Goal: Transaction & Acquisition: Download file/media

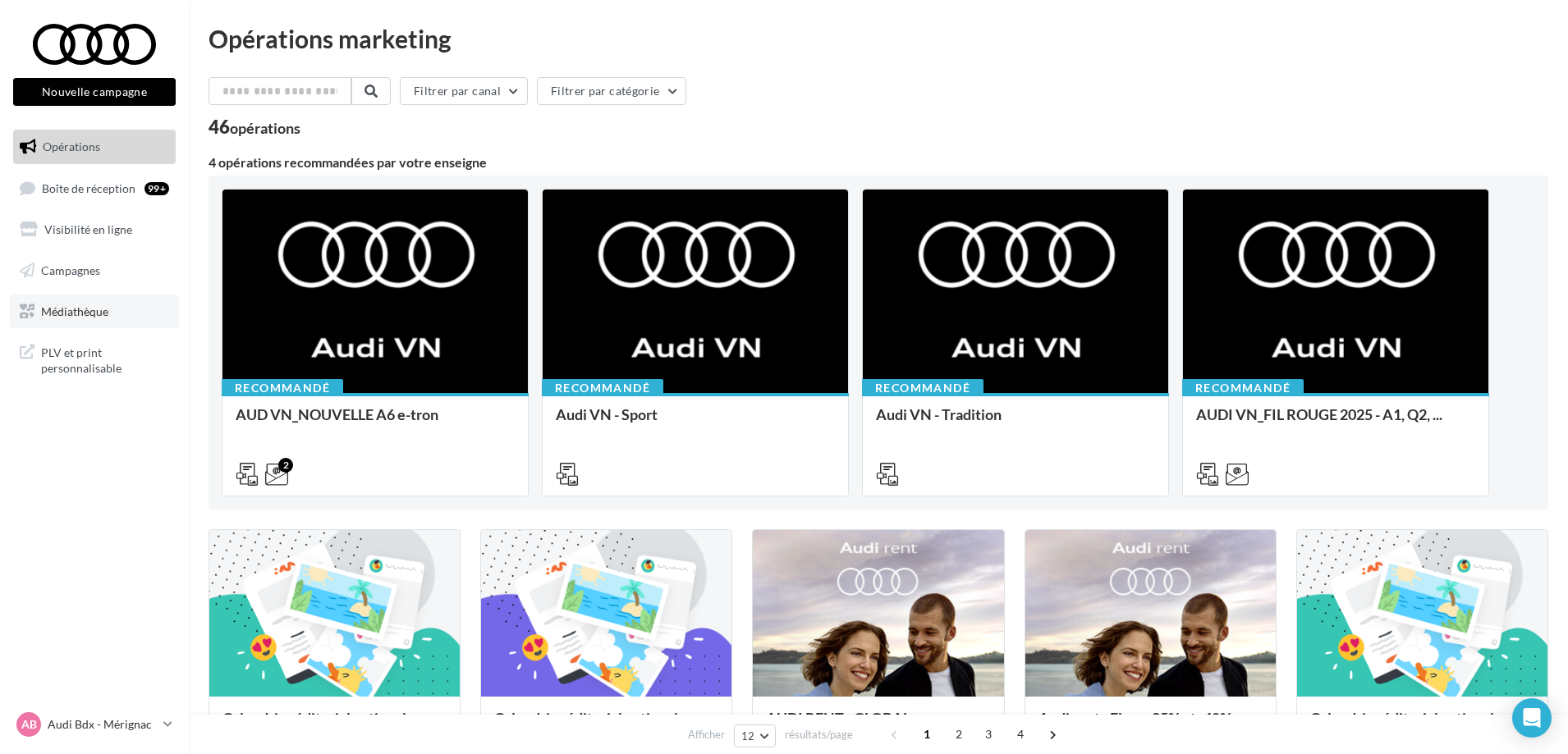
click at [115, 314] on link "Médiathèque" at bounding box center [95, 312] width 169 height 35
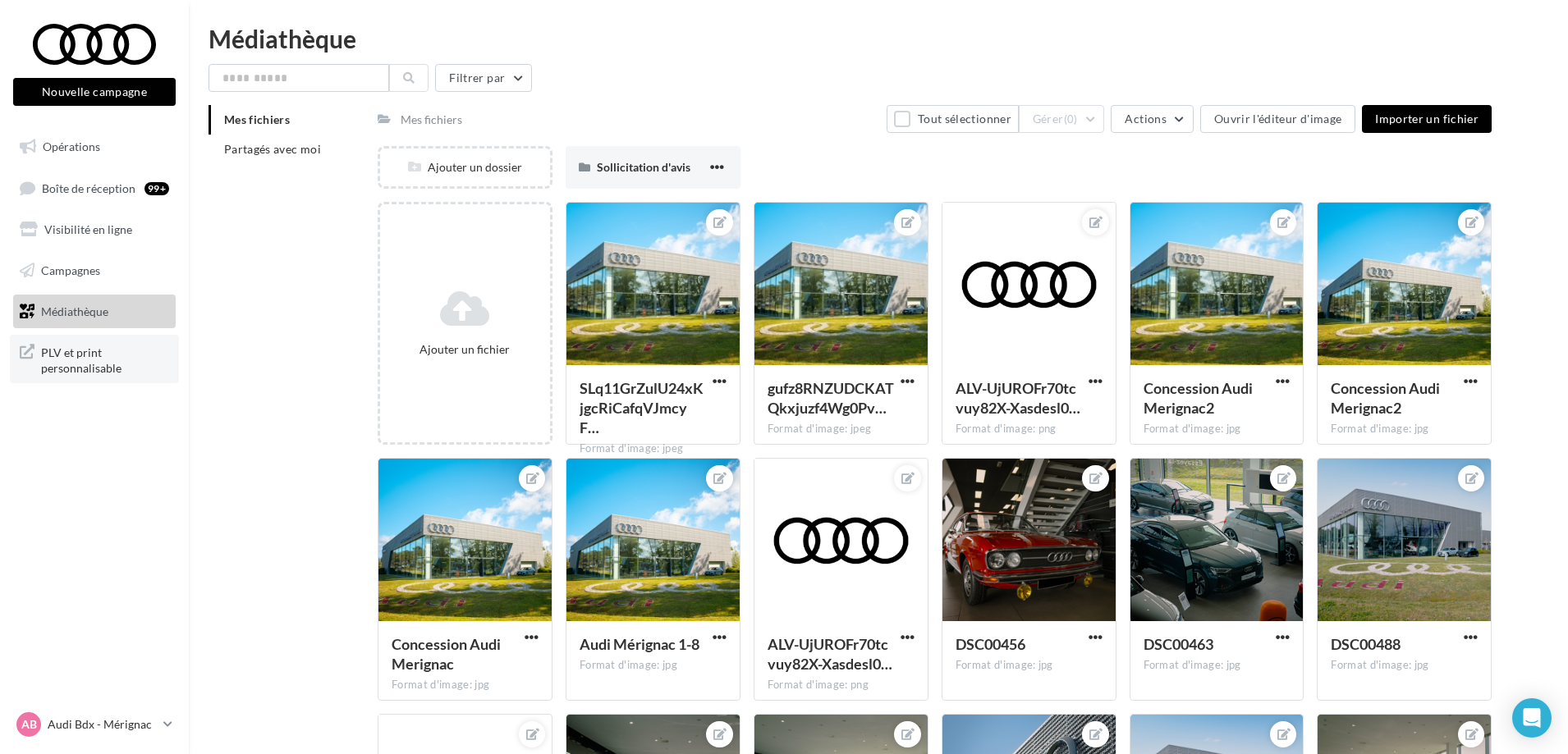
click at [91, 361] on span "PLV et print personnalisable" at bounding box center [105, 359] width 128 height 35
click at [97, 275] on span "Campagnes" at bounding box center [70, 270] width 59 height 14
click at [332, 149] on li "Partagés avec moi" at bounding box center [286, 149] width 156 height 30
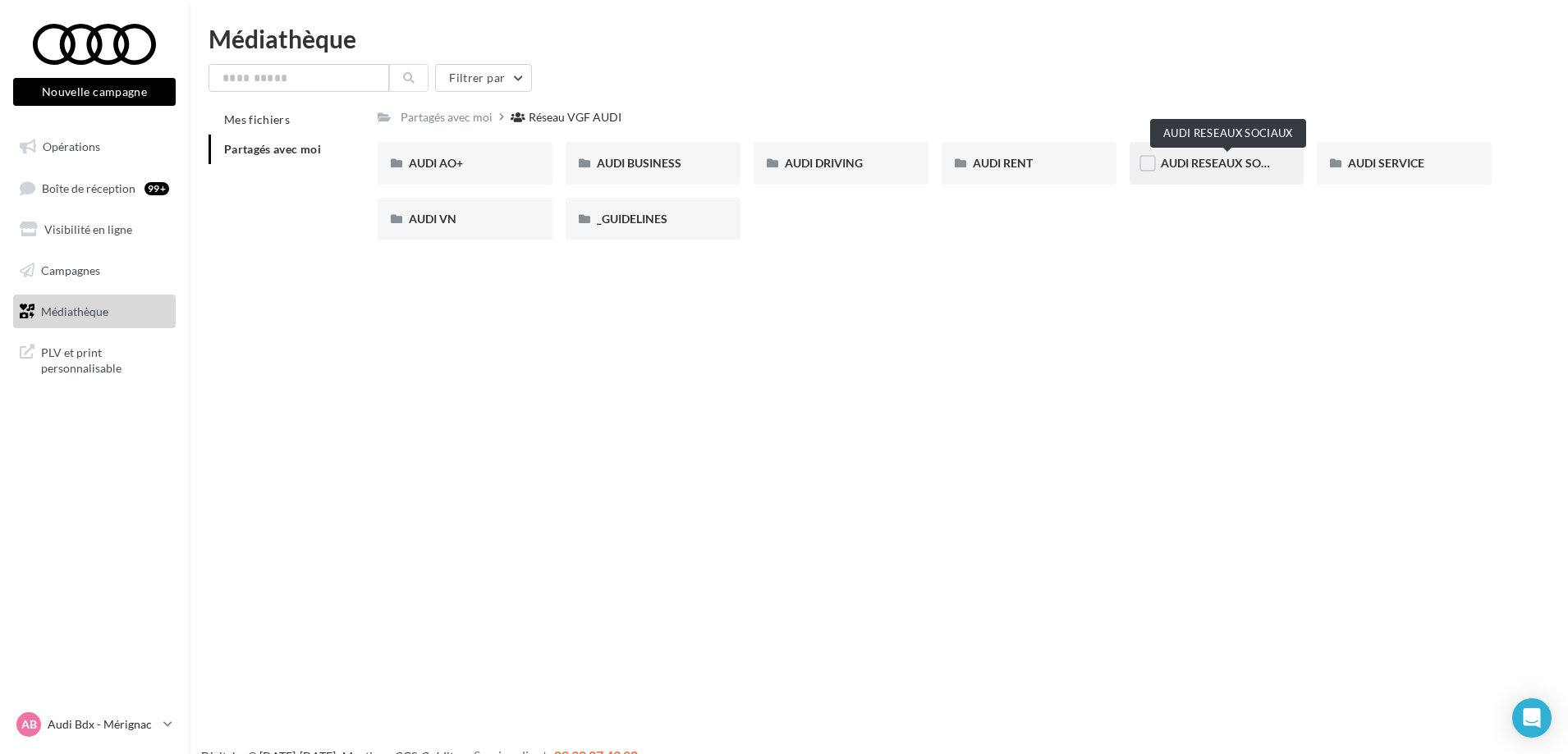
click at [1240, 165] on span "AUDI RESEAUX SOCIAUX" at bounding box center [1228, 163] width 135 height 14
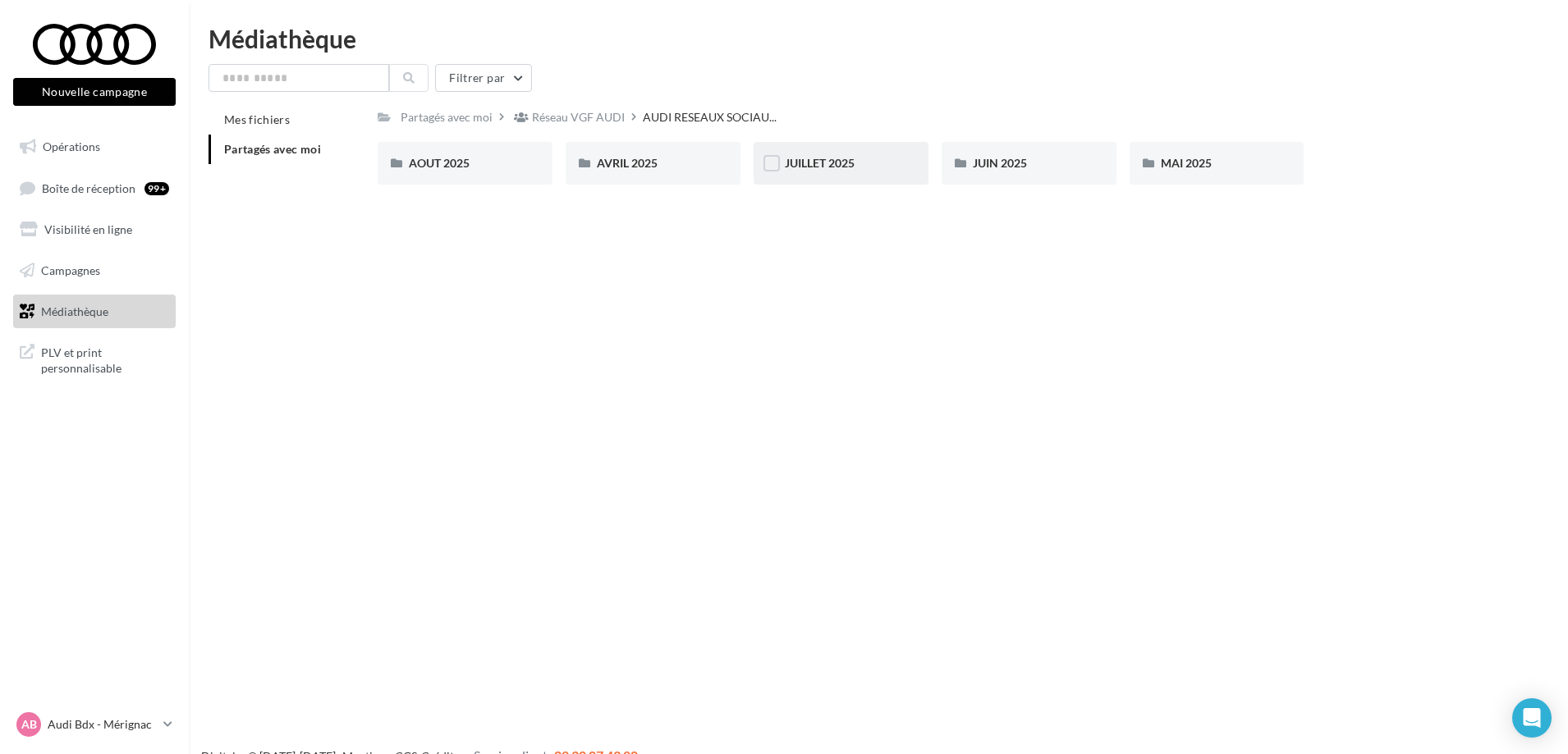
click at [834, 153] on div "JUILLET 2025" at bounding box center [841, 163] width 175 height 43
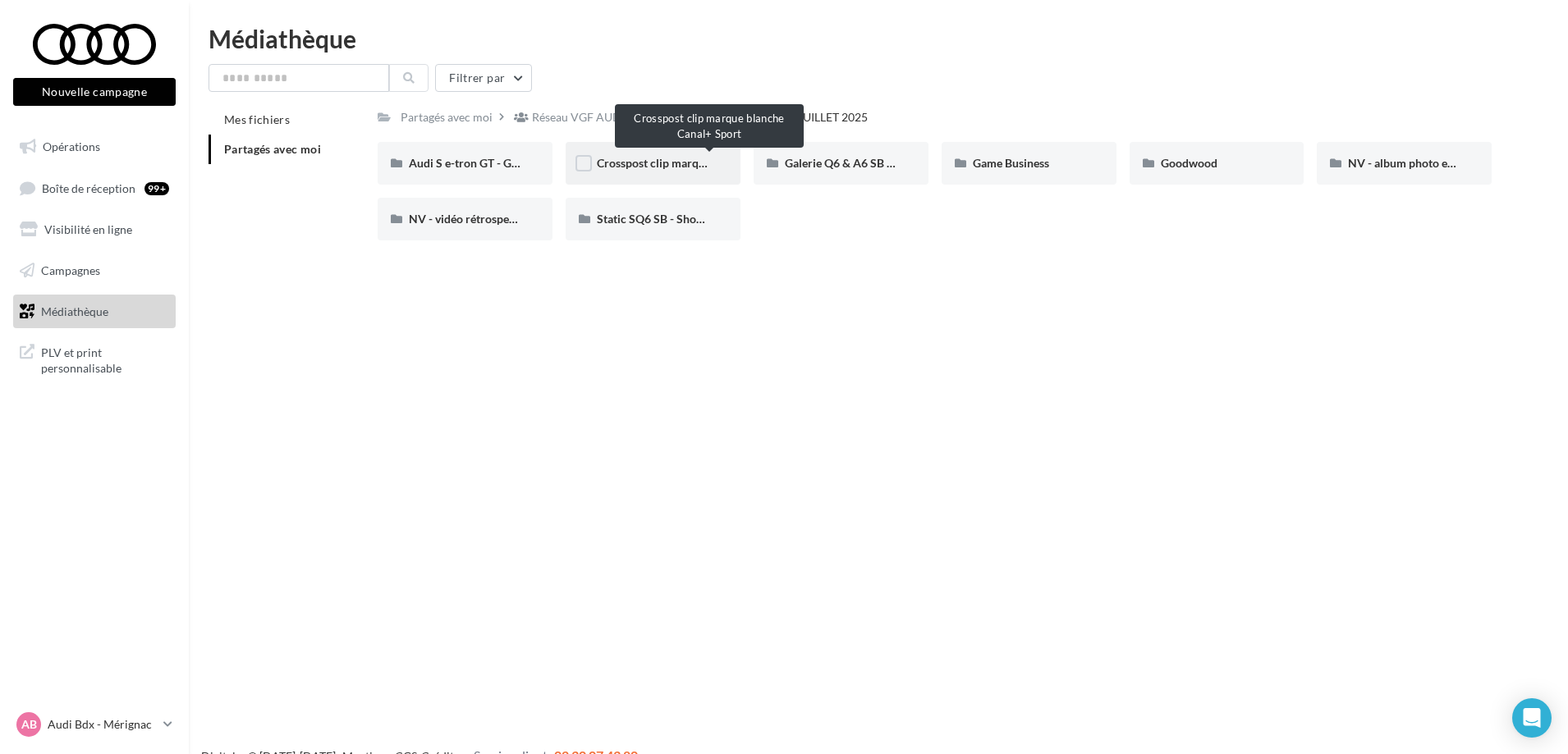
click at [664, 159] on span "Crosspost clip marque blanche Canal+ Sport" at bounding box center [710, 163] width 225 height 14
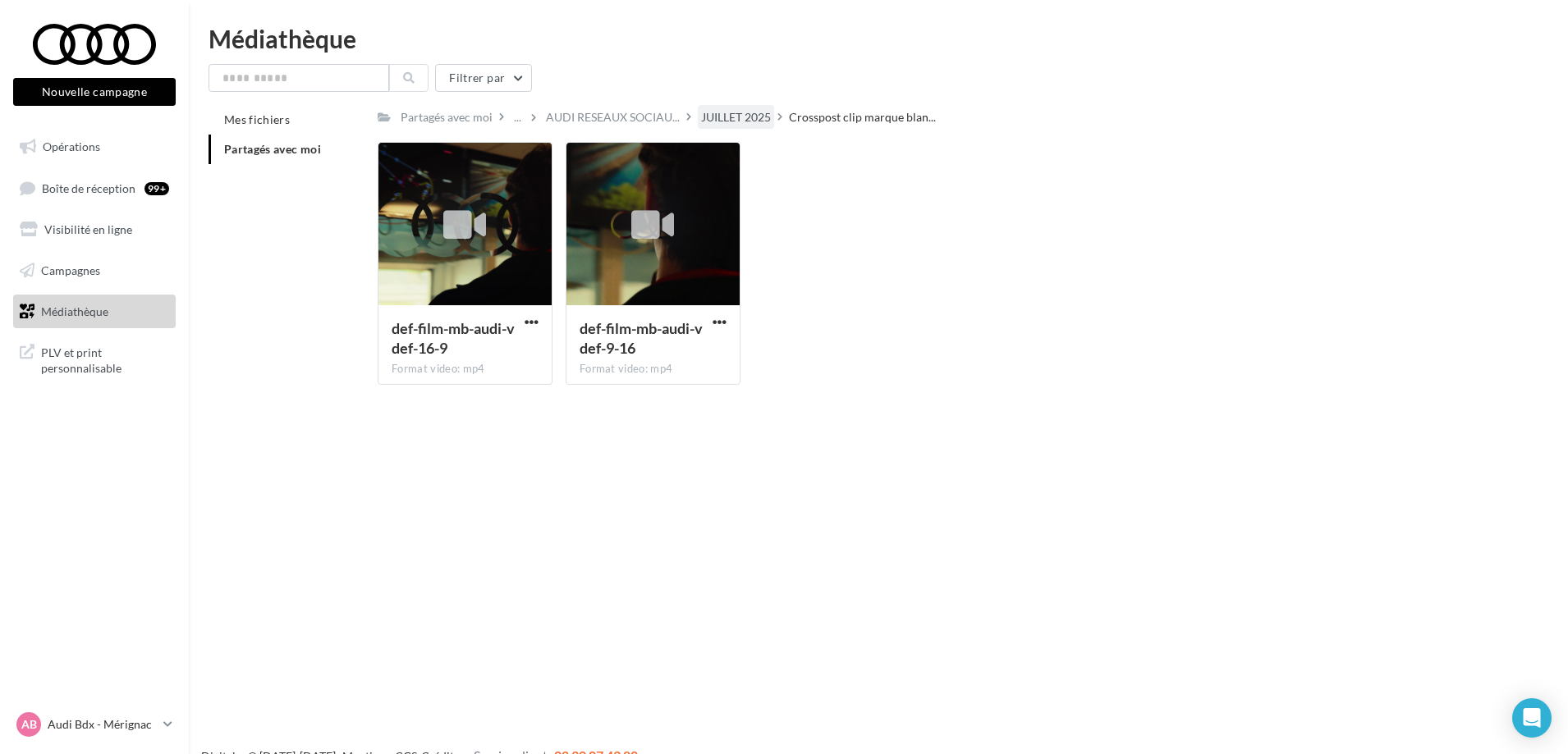
click at [719, 112] on div "JUILLET 2025" at bounding box center [735, 117] width 70 height 16
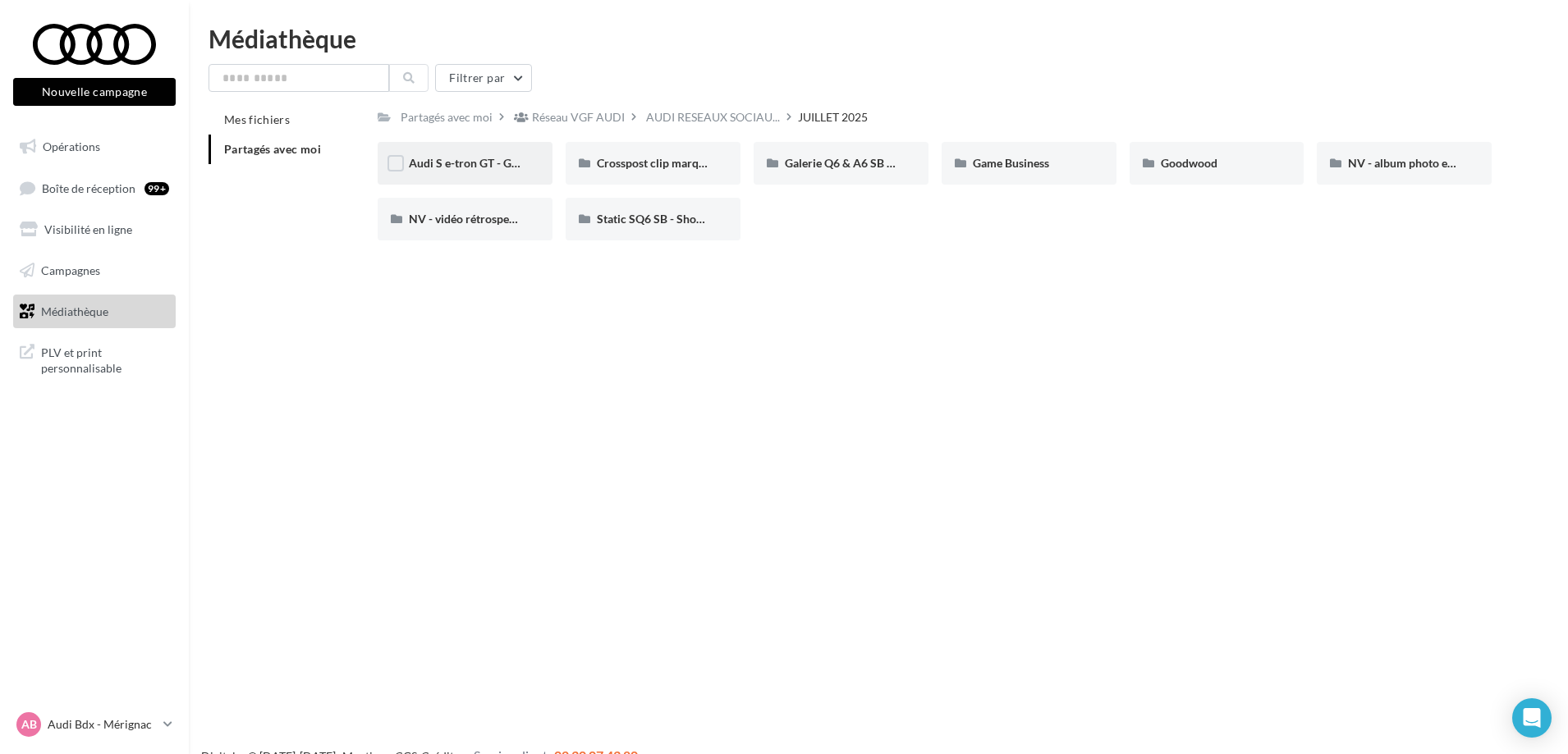
click at [440, 171] on div "Audi S e-tron GT - GPA" at bounding box center [465, 164] width 113 height 16
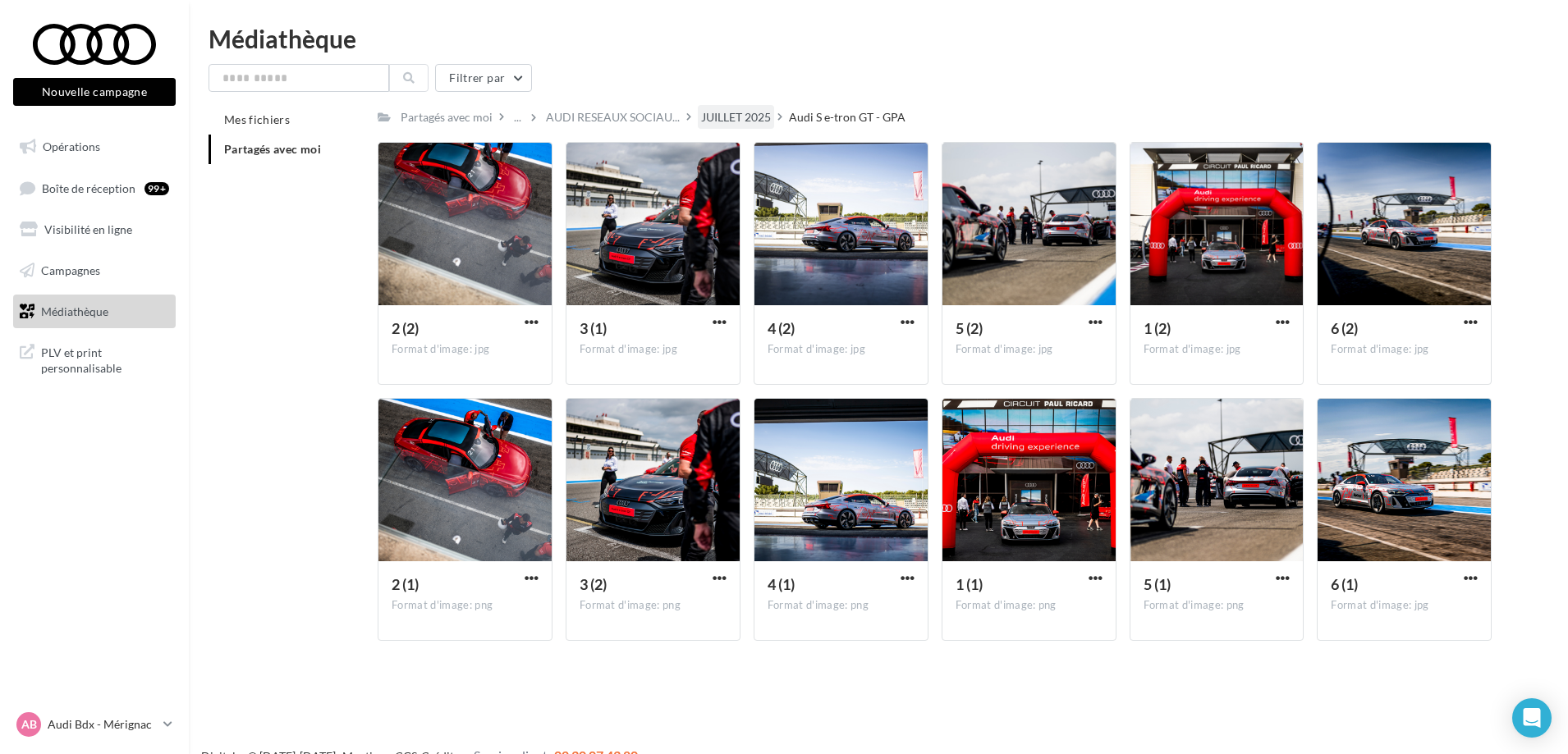
click at [742, 124] on div "JUILLET 2025" at bounding box center [735, 117] width 70 height 16
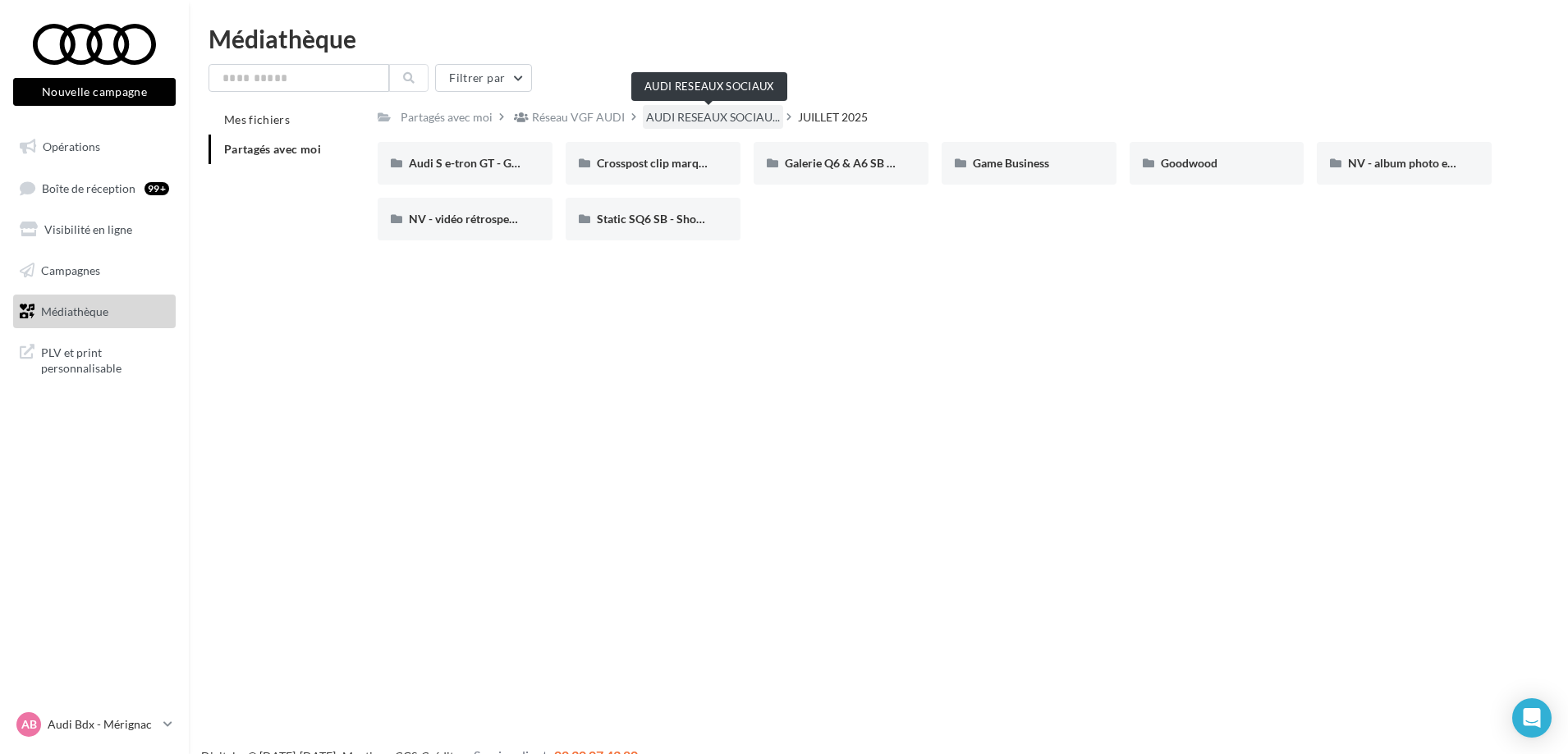
click at [741, 112] on span "AUDI RESEAUX SOCIAU..." at bounding box center [713, 117] width 134 height 16
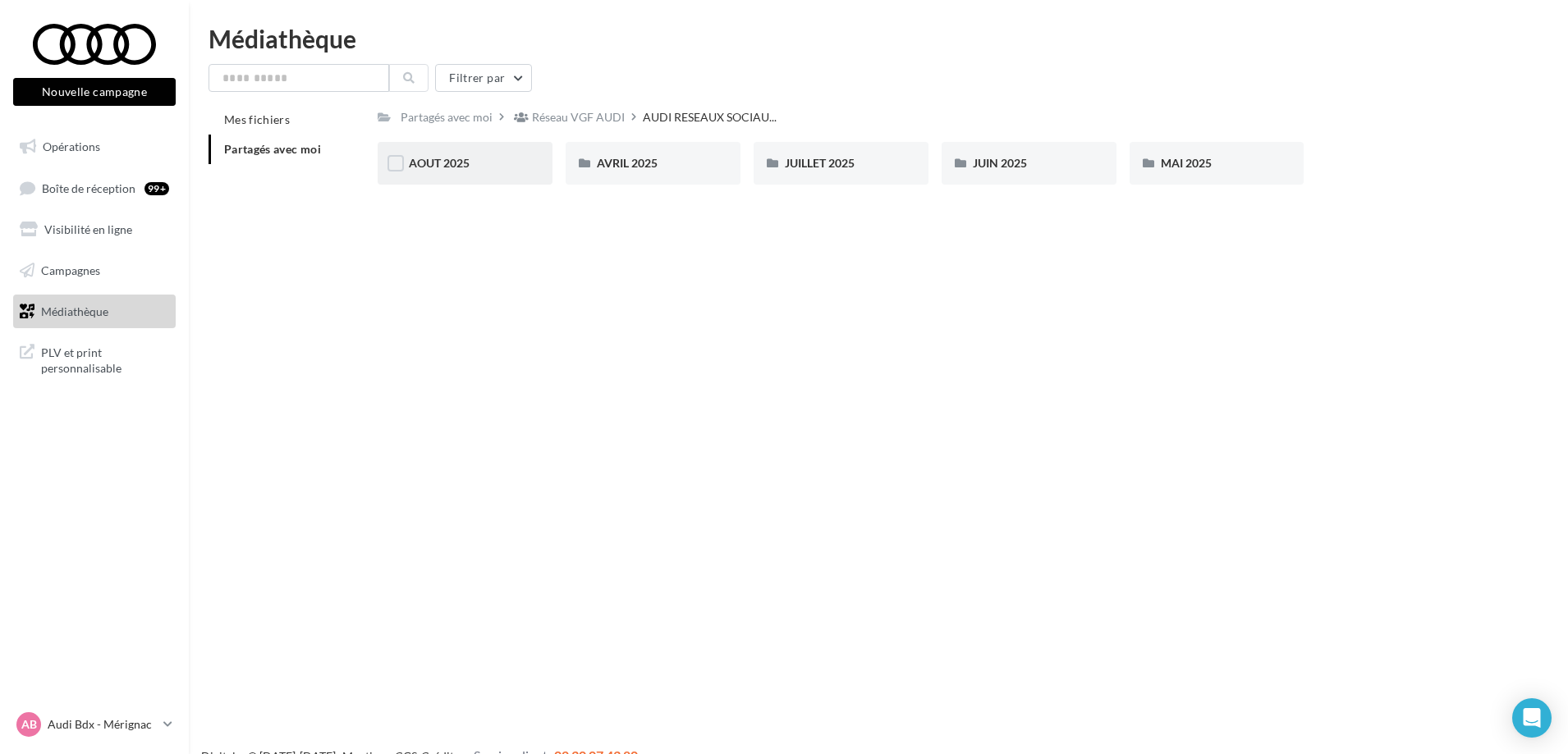
click at [469, 161] on span "AOUT 2025" at bounding box center [439, 163] width 61 height 14
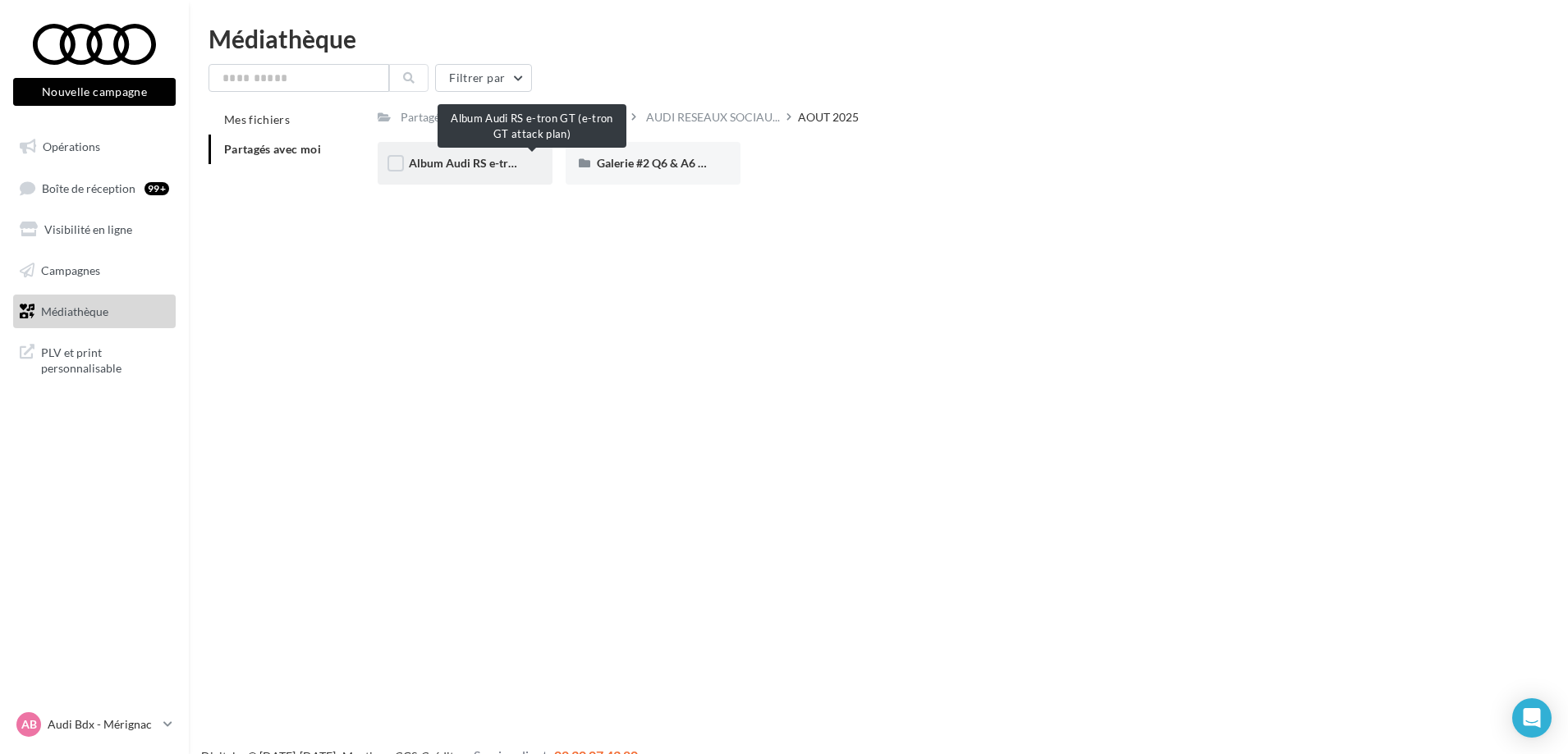
click at [502, 165] on span "Album Audi RS e-tron GT (e-tron GT attack plan)" at bounding box center [533, 163] width 247 height 14
click at [641, 145] on div "Galerie #2 Q6 & A6 SB - Shooting NV" at bounding box center [653, 163] width 175 height 43
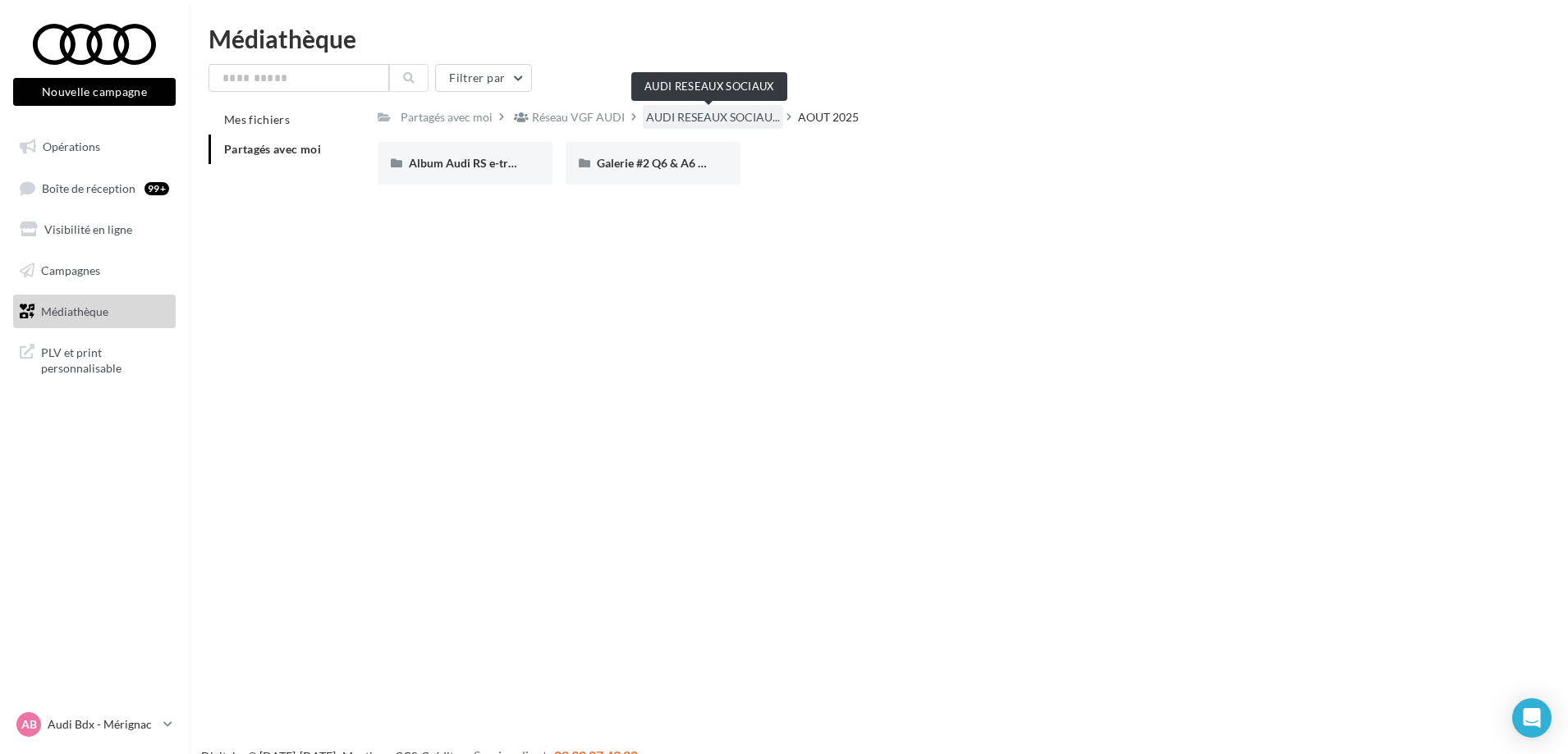
click at [702, 109] on span "AUDI RESEAUX SOCIAU..." at bounding box center [713, 117] width 134 height 16
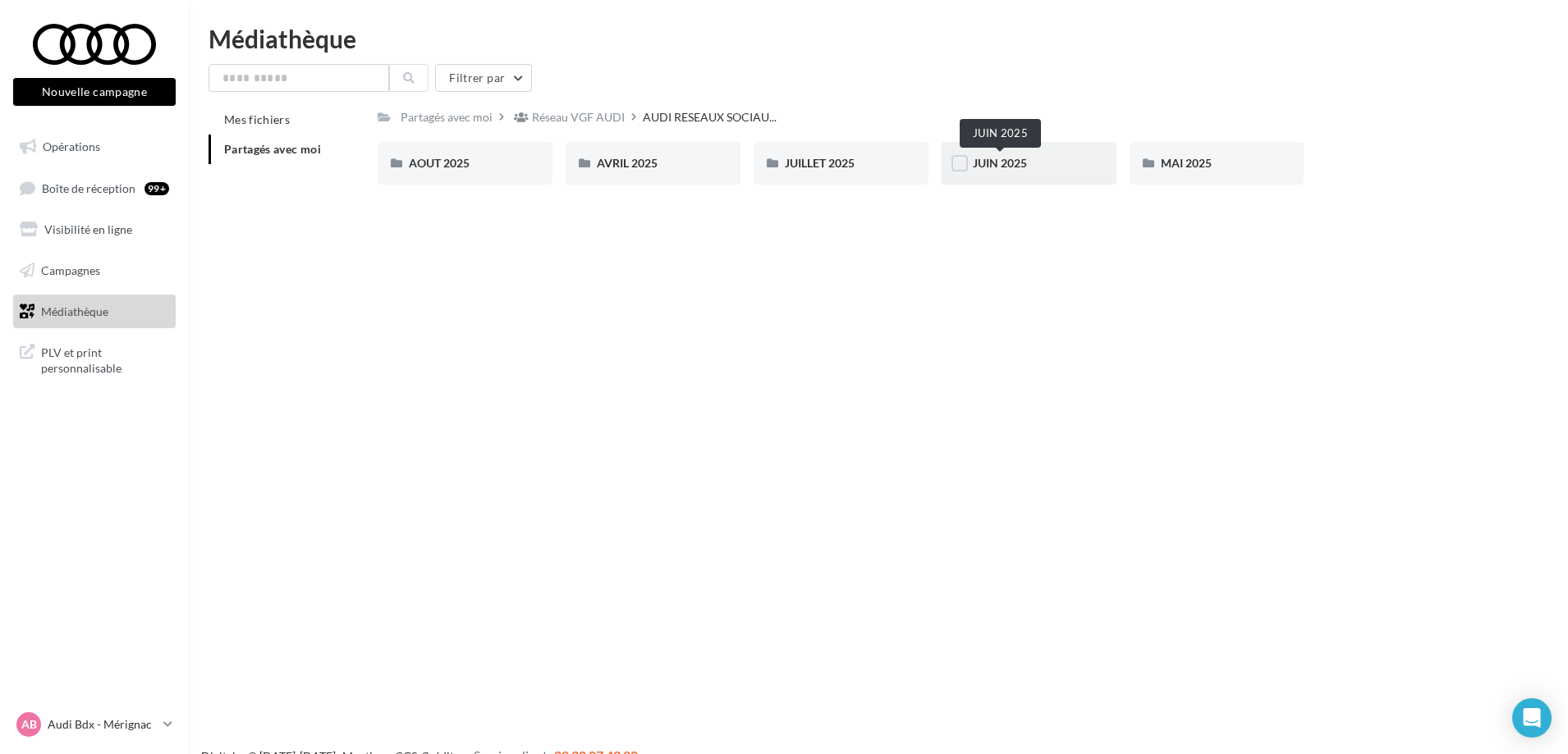
click at [1005, 164] on span "JUIN 2025" at bounding box center [1000, 163] width 55 height 14
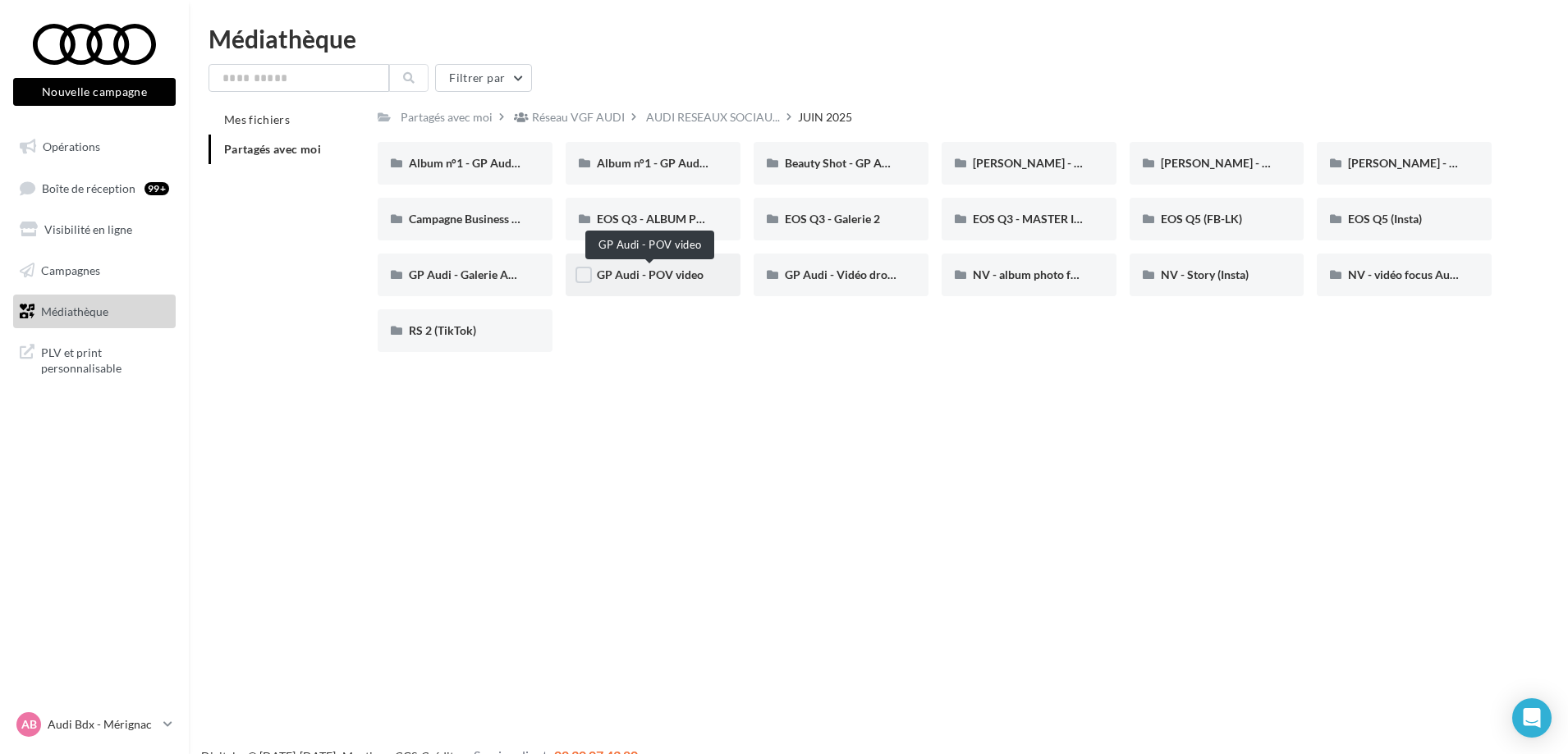
click at [639, 273] on span "GP Audi - POV video" at bounding box center [650, 273] width 106 height 14
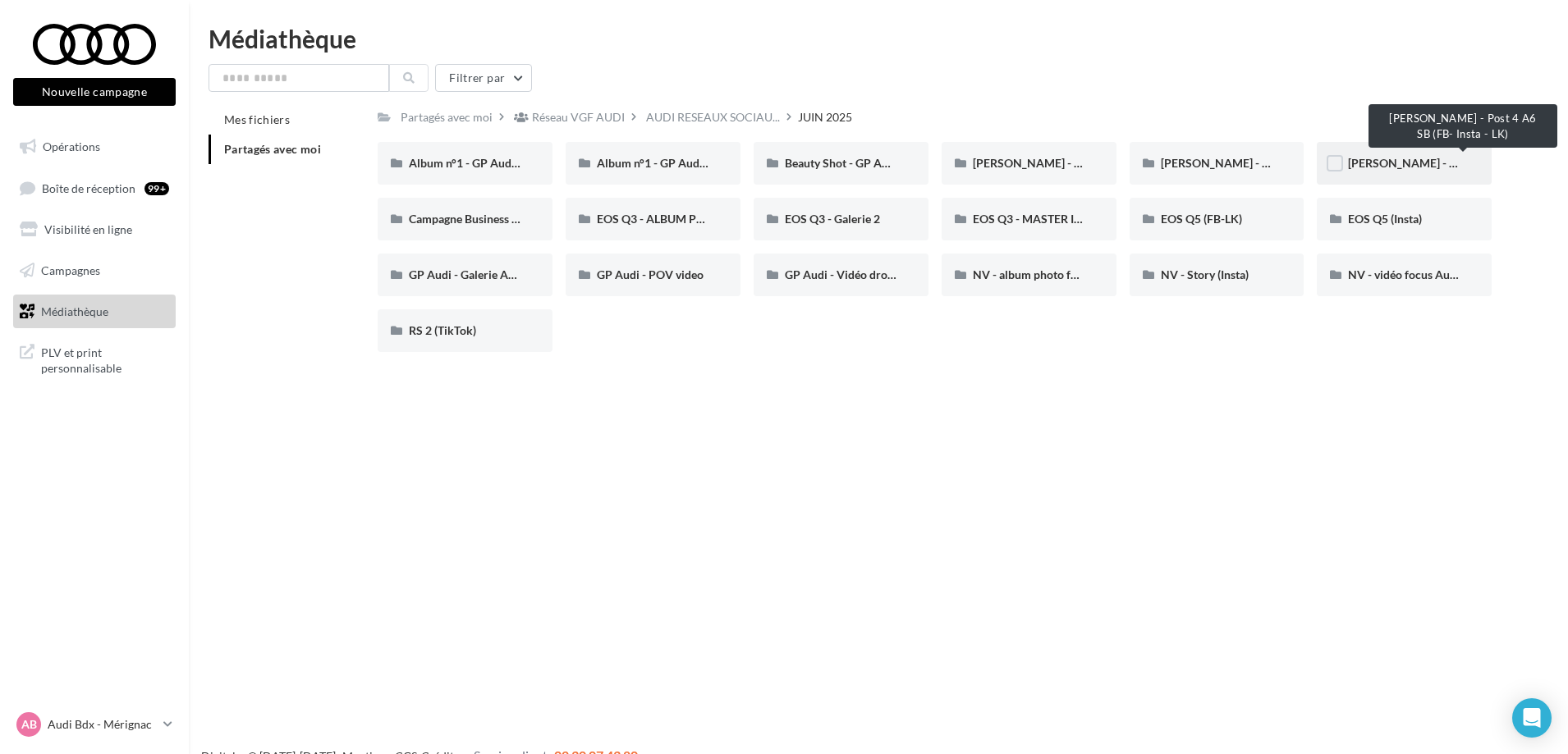
click at [1373, 167] on span "Campagne BEV - Post 4 A6 SB (FB- Insta - LK)" at bounding box center [1470, 163] width 244 height 14
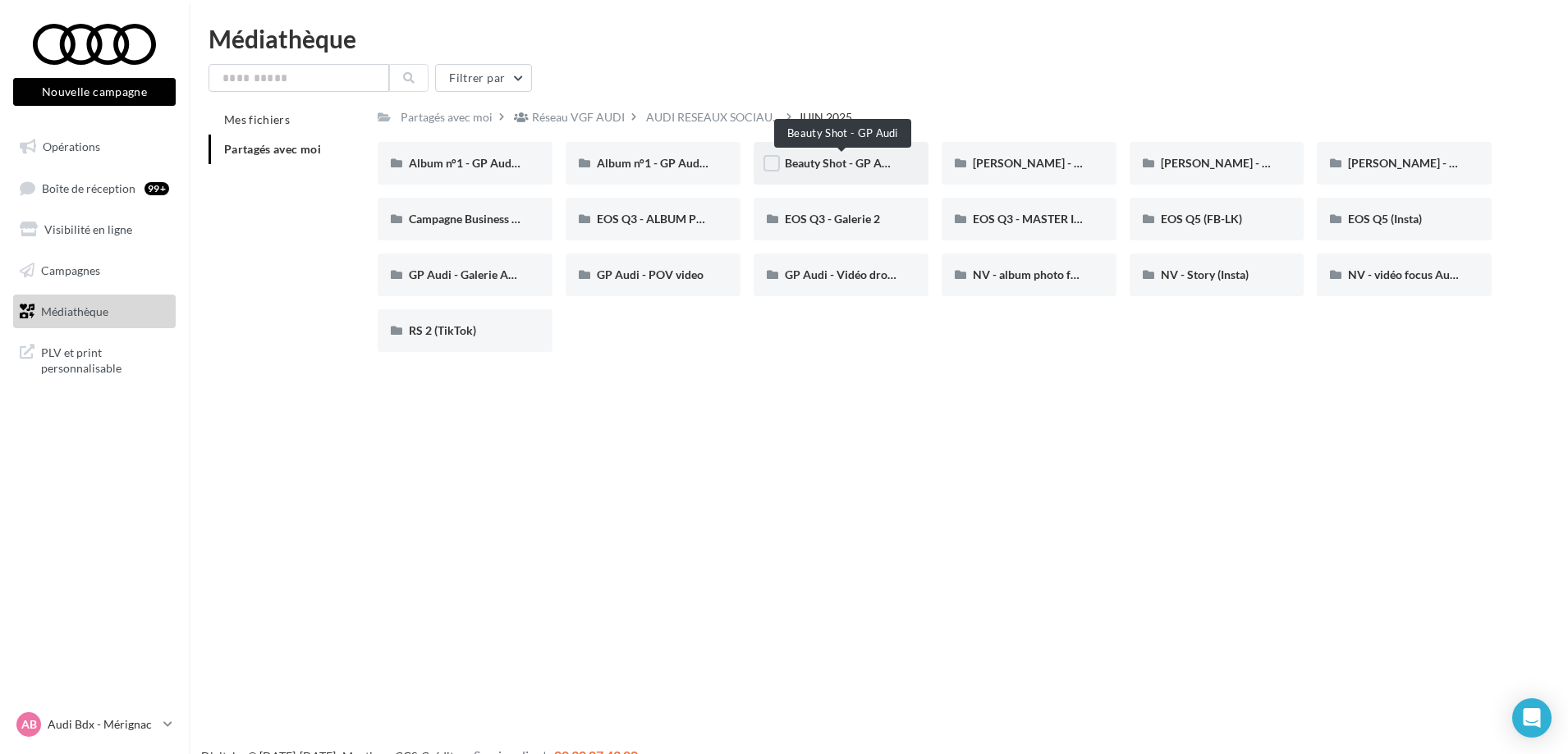
click at [867, 160] on span "Beauty Shot - GP Audi" at bounding box center [841, 163] width 114 height 14
click at [640, 156] on span "Album n°1 - GP Audi (INSTA/LK)" at bounding box center [680, 163] width 165 height 14
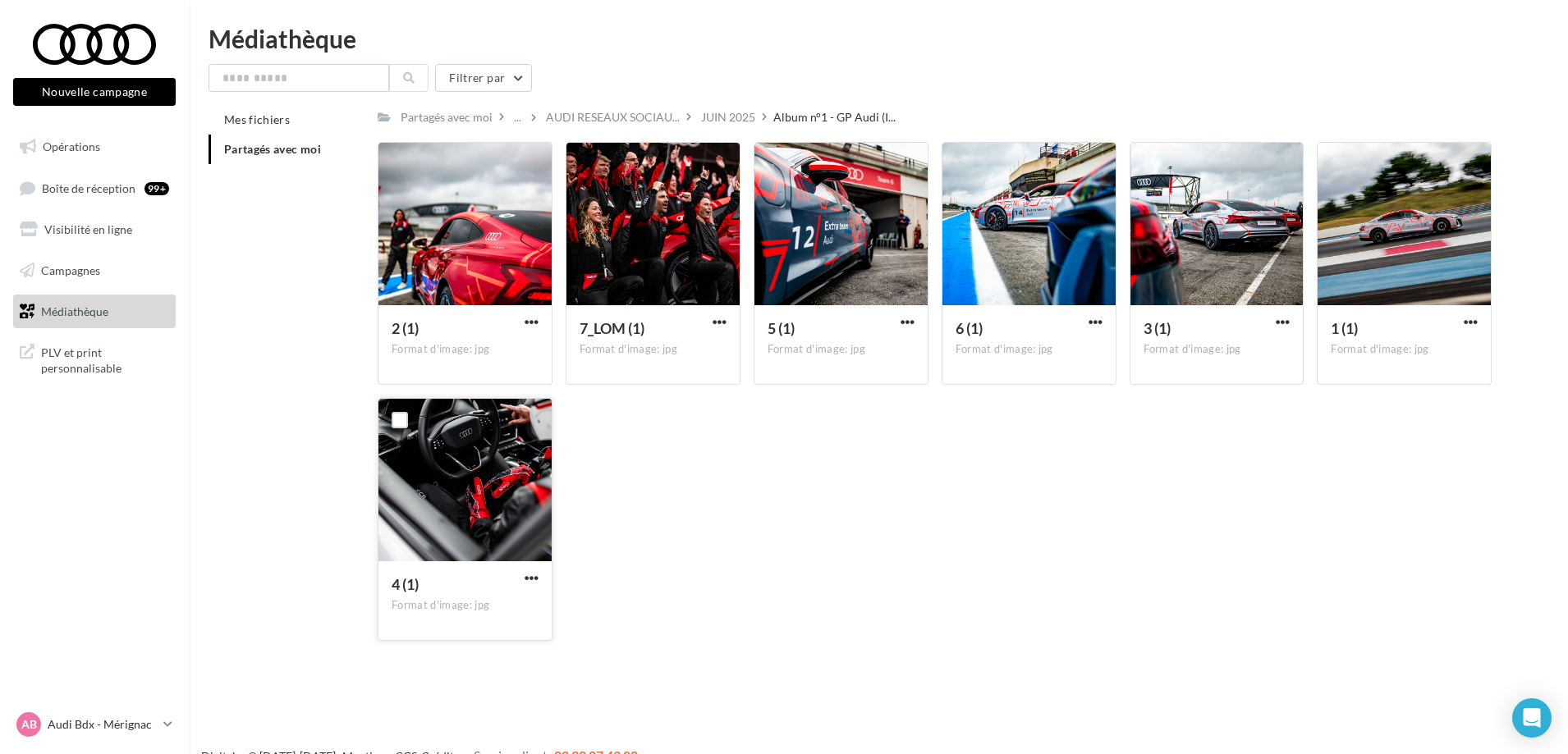
click at [454, 467] on div at bounding box center [464, 481] width 174 height 164
click at [537, 577] on span "button" at bounding box center [531, 578] width 14 height 14
click at [476, 612] on button "Télécharger" at bounding box center [459, 610] width 165 height 43
